Goal: Transaction & Acquisition: Purchase product/service

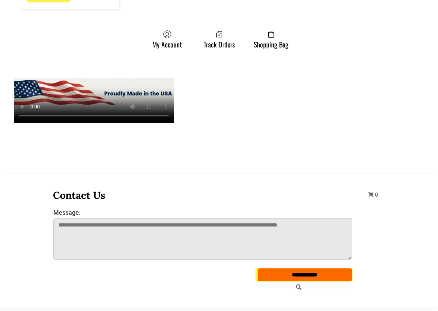
scroll to position [831, 0]
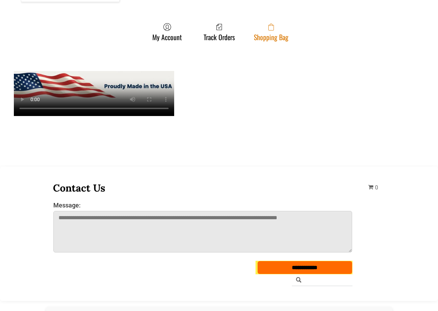
click at [266, 32] on link "Shopping Bag" at bounding box center [271, 32] width 42 height 18
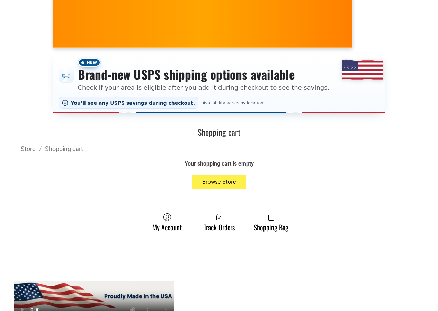
scroll to position [104, 0]
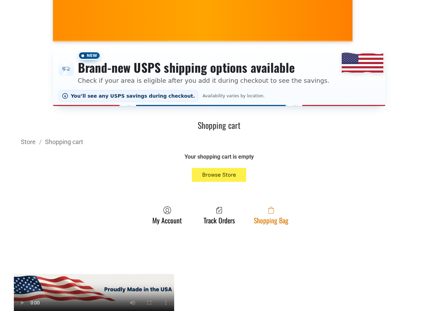
click at [282, 209] on span at bounding box center [271, 210] width 35 height 8
click at [283, 222] on link "Shopping Bag" at bounding box center [271, 215] width 42 height 18
click at [285, 219] on link "Shopping Bag" at bounding box center [271, 215] width 42 height 18
